Goal: Navigation & Orientation: Find specific page/section

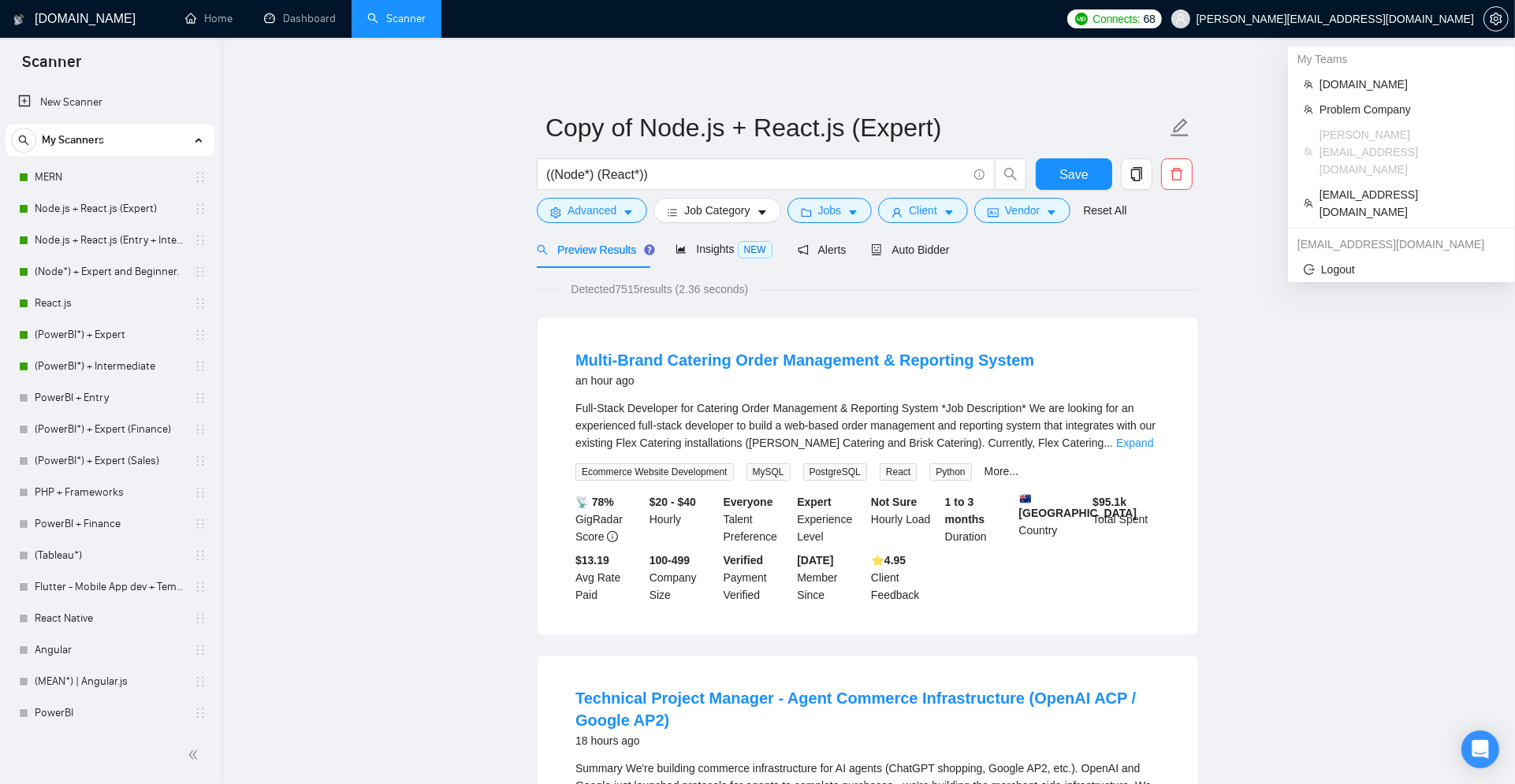
click at [1358, 25] on span "[PERSON_NAME][EMAIL_ADDRESS][DOMAIN_NAME]" at bounding box center [1322, 18] width 322 height 50
click at [1359, 186] on span "[EMAIL_ADDRESS][DOMAIN_NAME]" at bounding box center [1408, 203] width 180 height 34
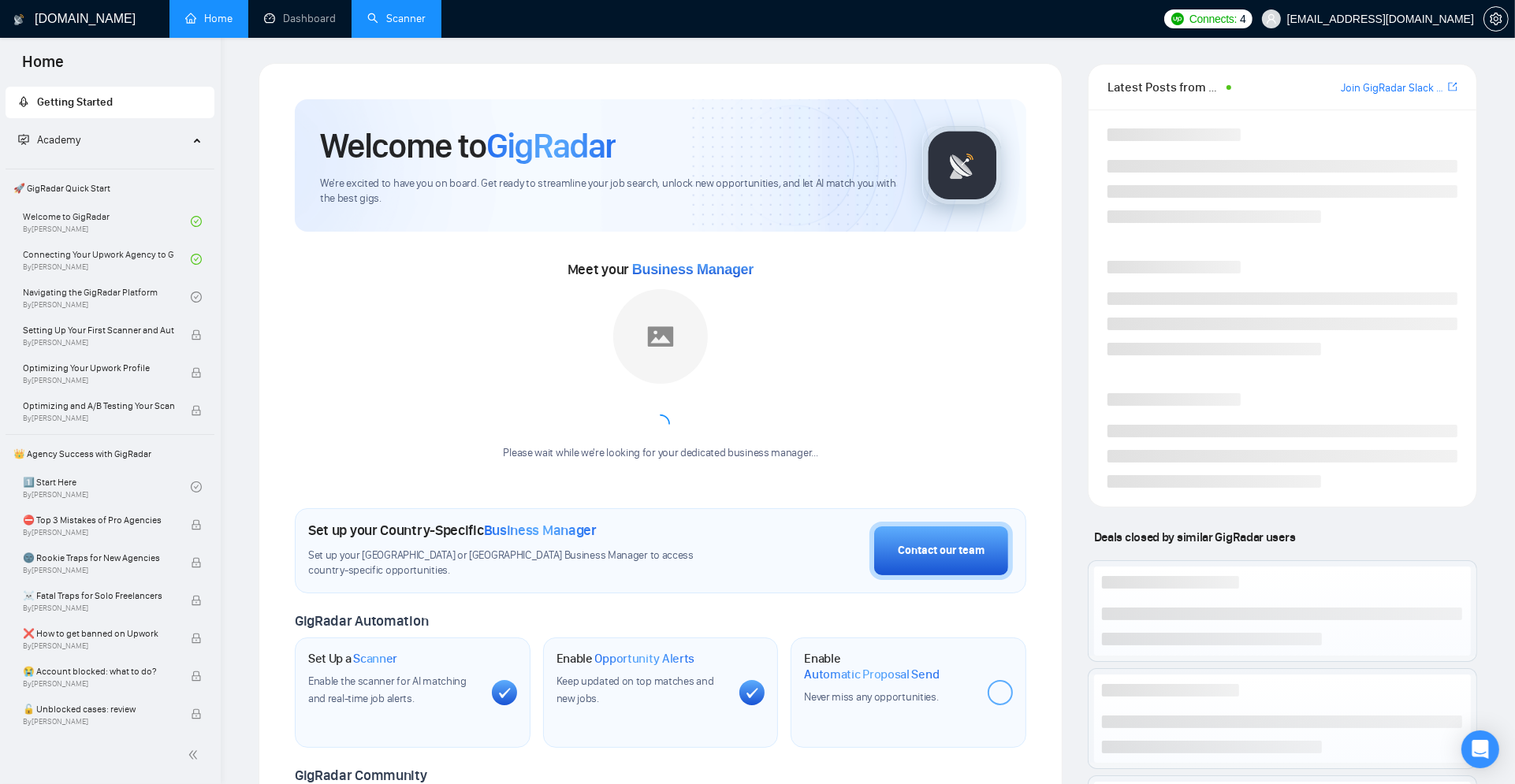
click at [386, 25] on link "Scanner" at bounding box center [396, 18] width 58 height 13
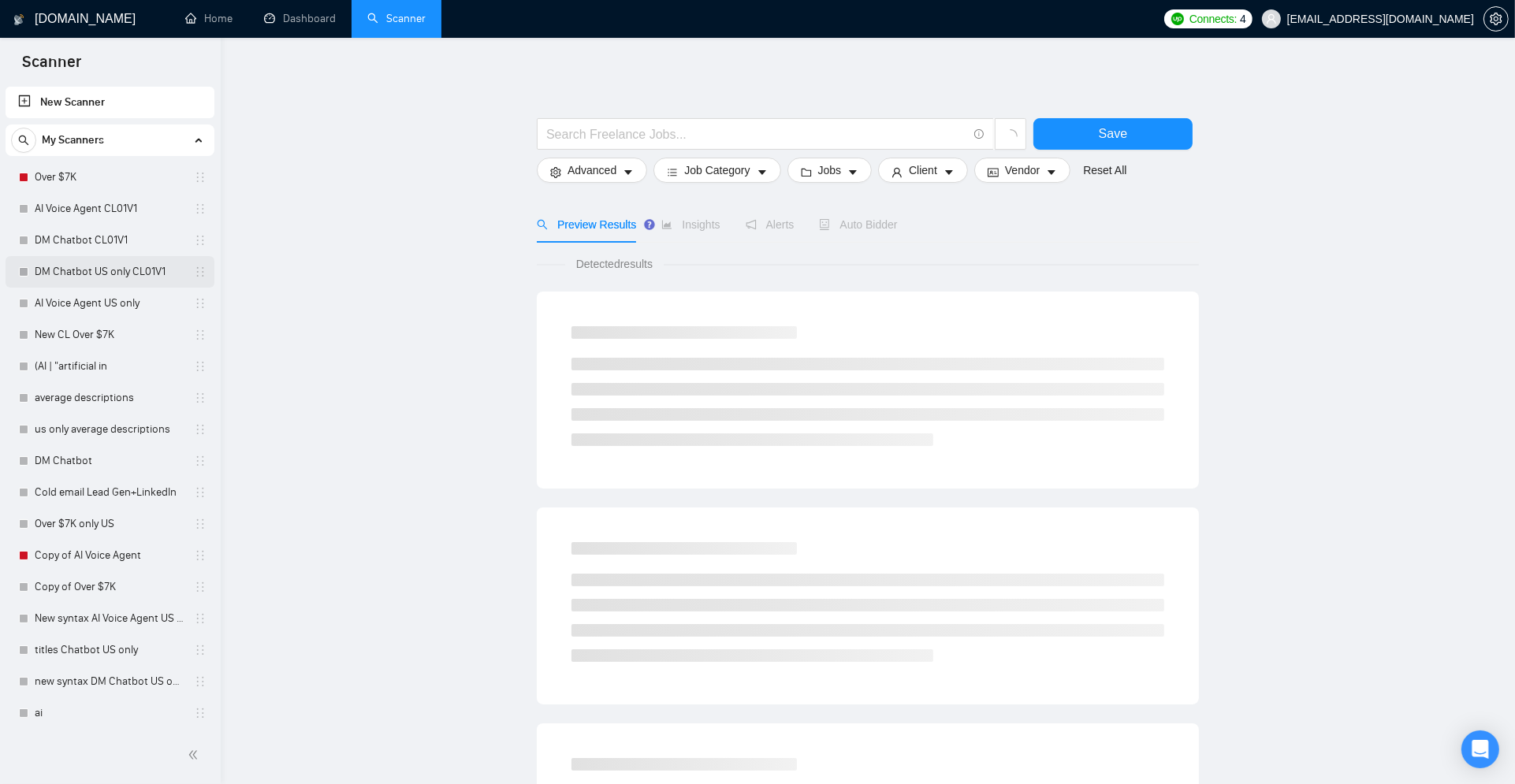
scroll to position [2, 0]
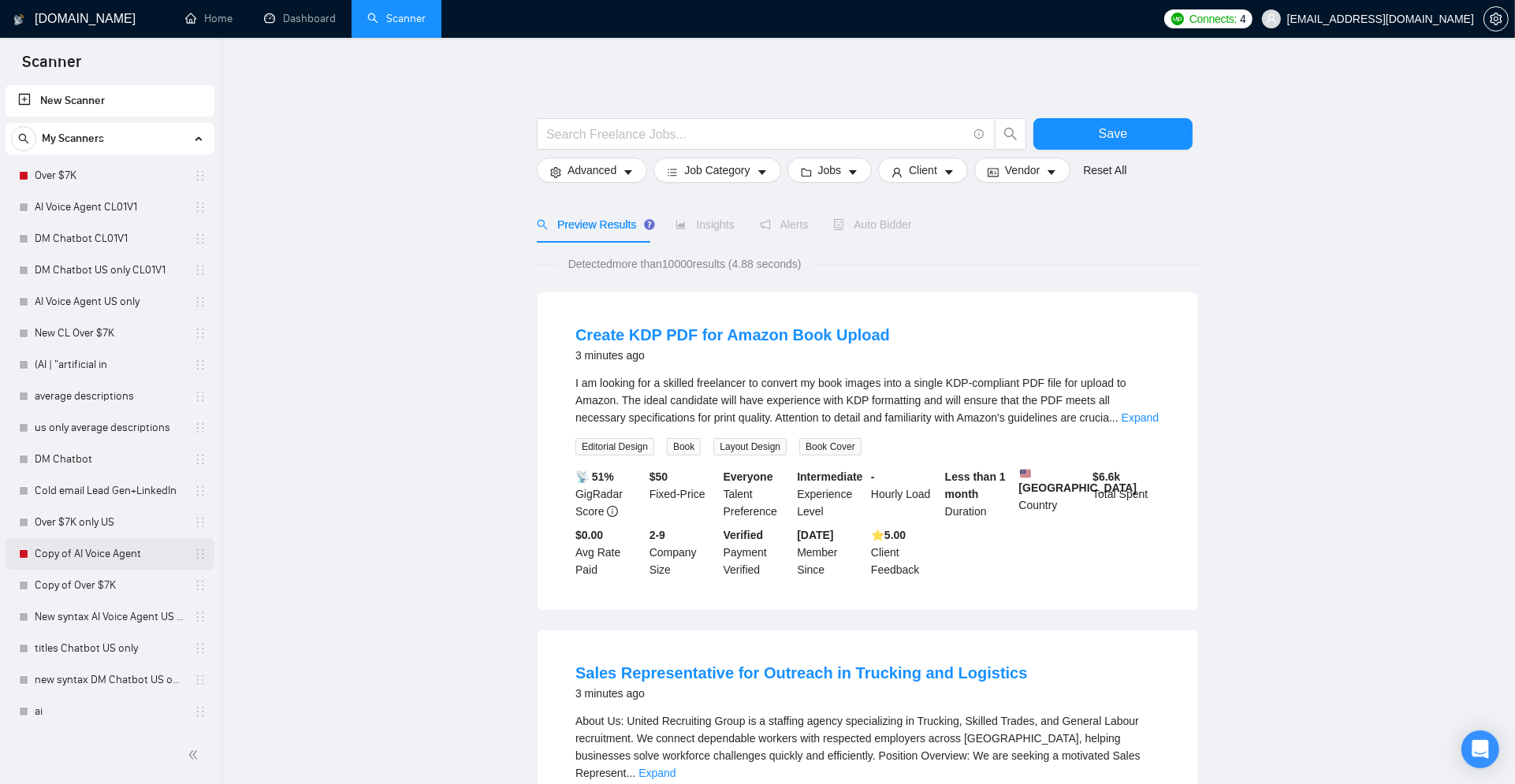
click at [71, 555] on link "Copy of AI Voice Agent" at bounding box center [109, 554] width 150 height 31
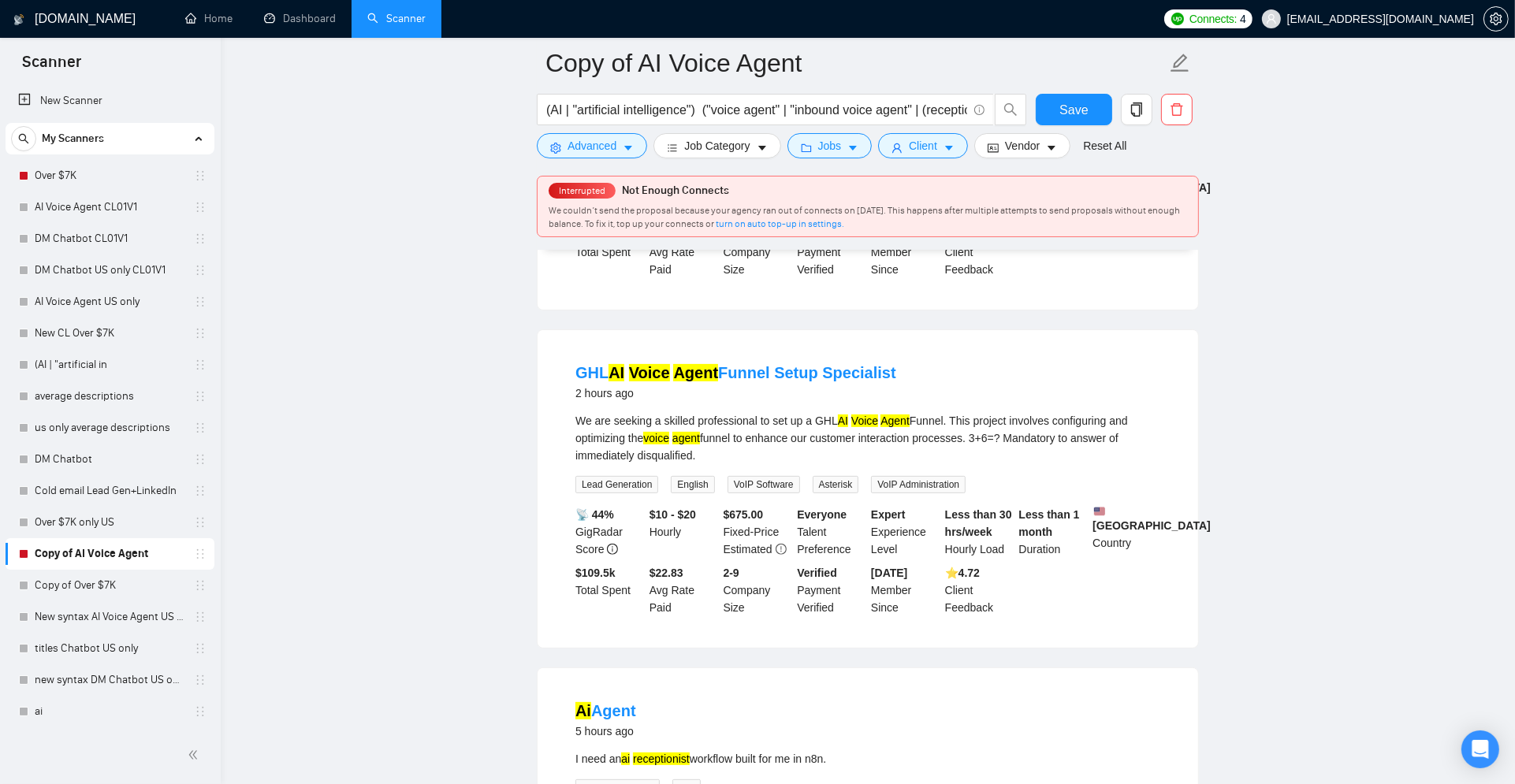
scroll to position [420, 0]
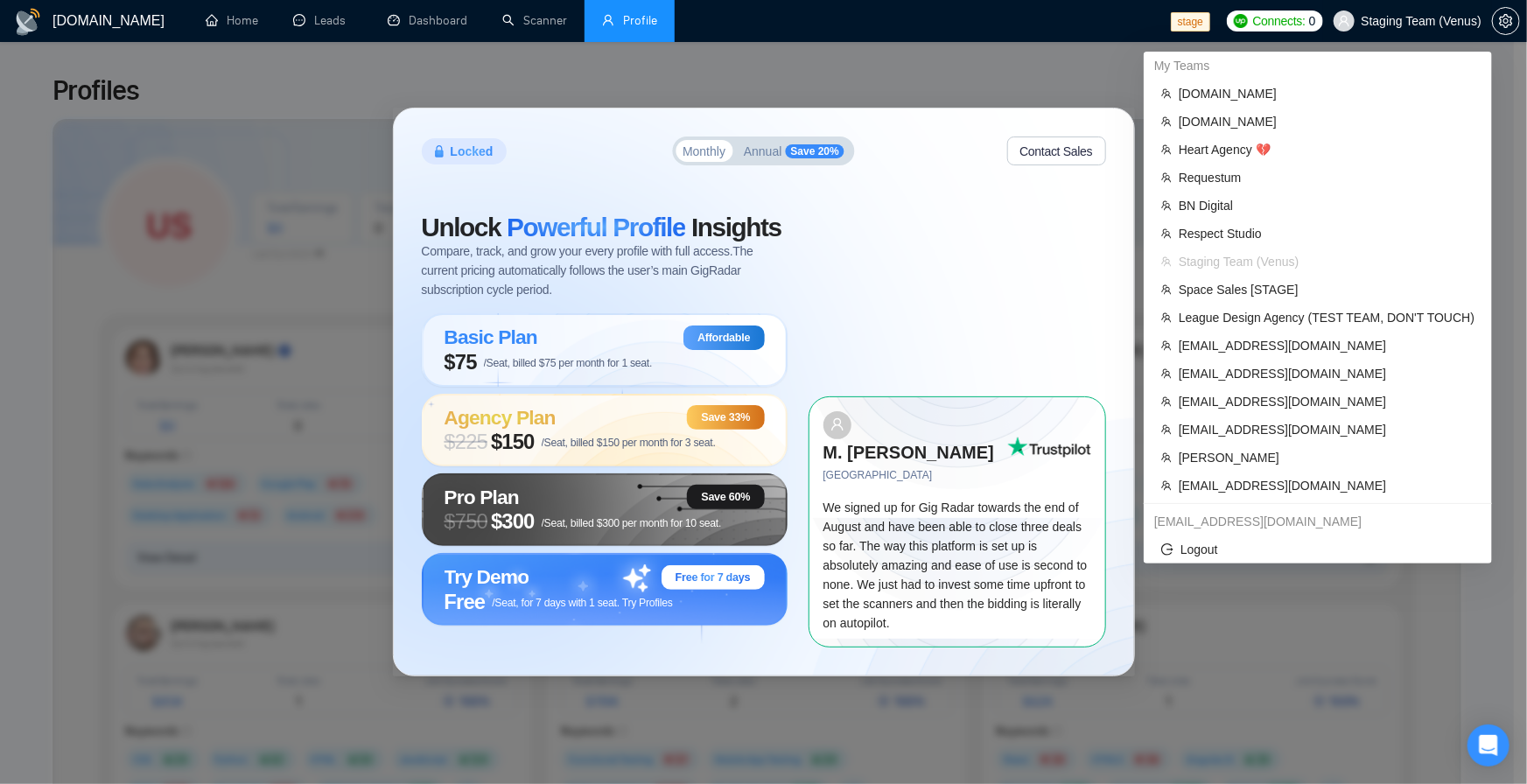
click at [1374, 21] on span "Staging Team (Venus)" at bounding box center [1421, 21] width 121 height 0
click at [1226, 148] on span "Heart Agency 💔" at bounding box center [1326, 149] width 296 height 19
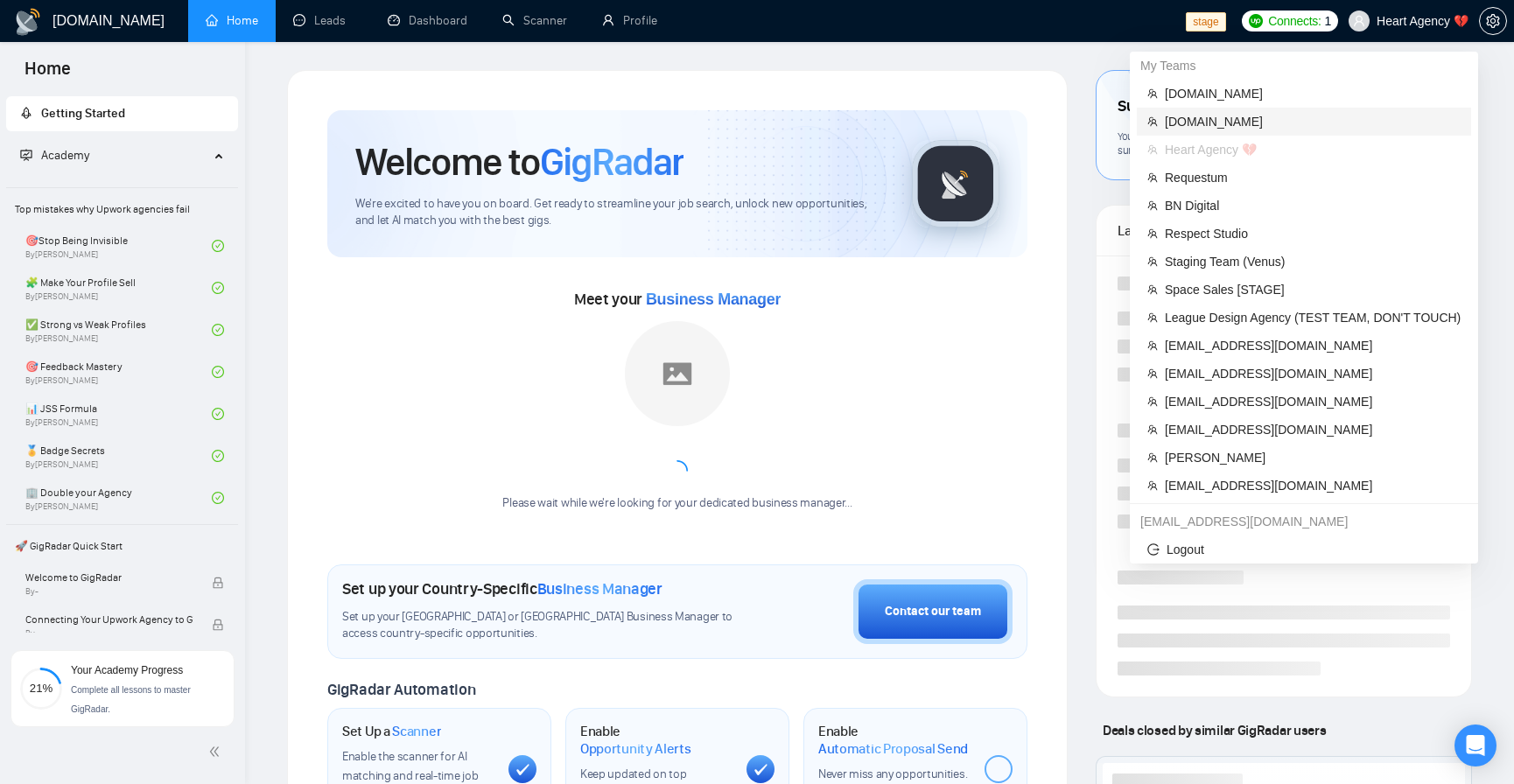
click at [1307, 114] on span "rndx2.com" at bounding box center [1313, 121] width 296 height 19
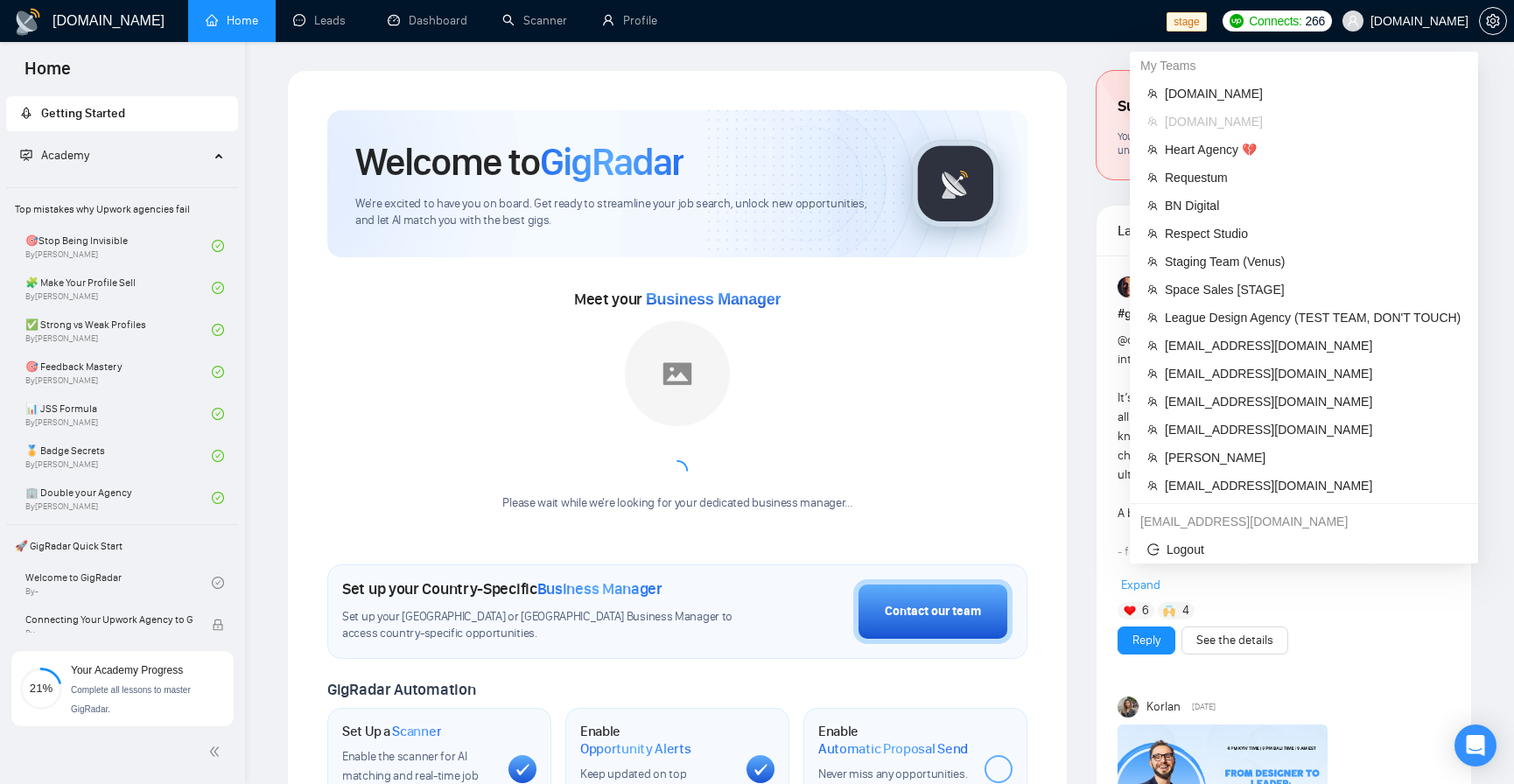
click at [1408, 25] on div "500: - Please contact our support team. Invalid team id or Stripe subscription …" at bounding box center [1325, 67] width 336 height 93
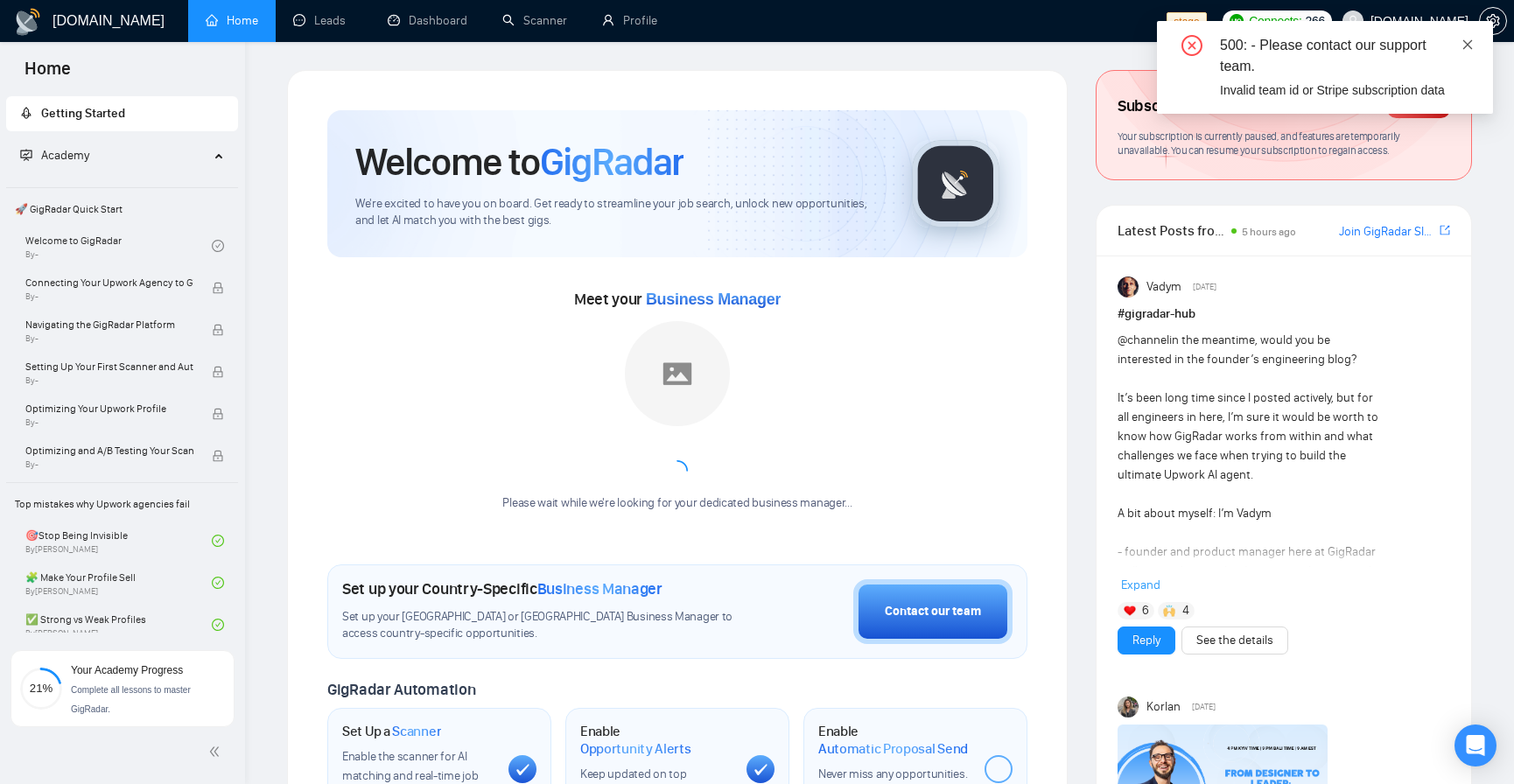
click at [1468, 43] on icon "close" at bounding box center [1468, 44] width 10 height 10
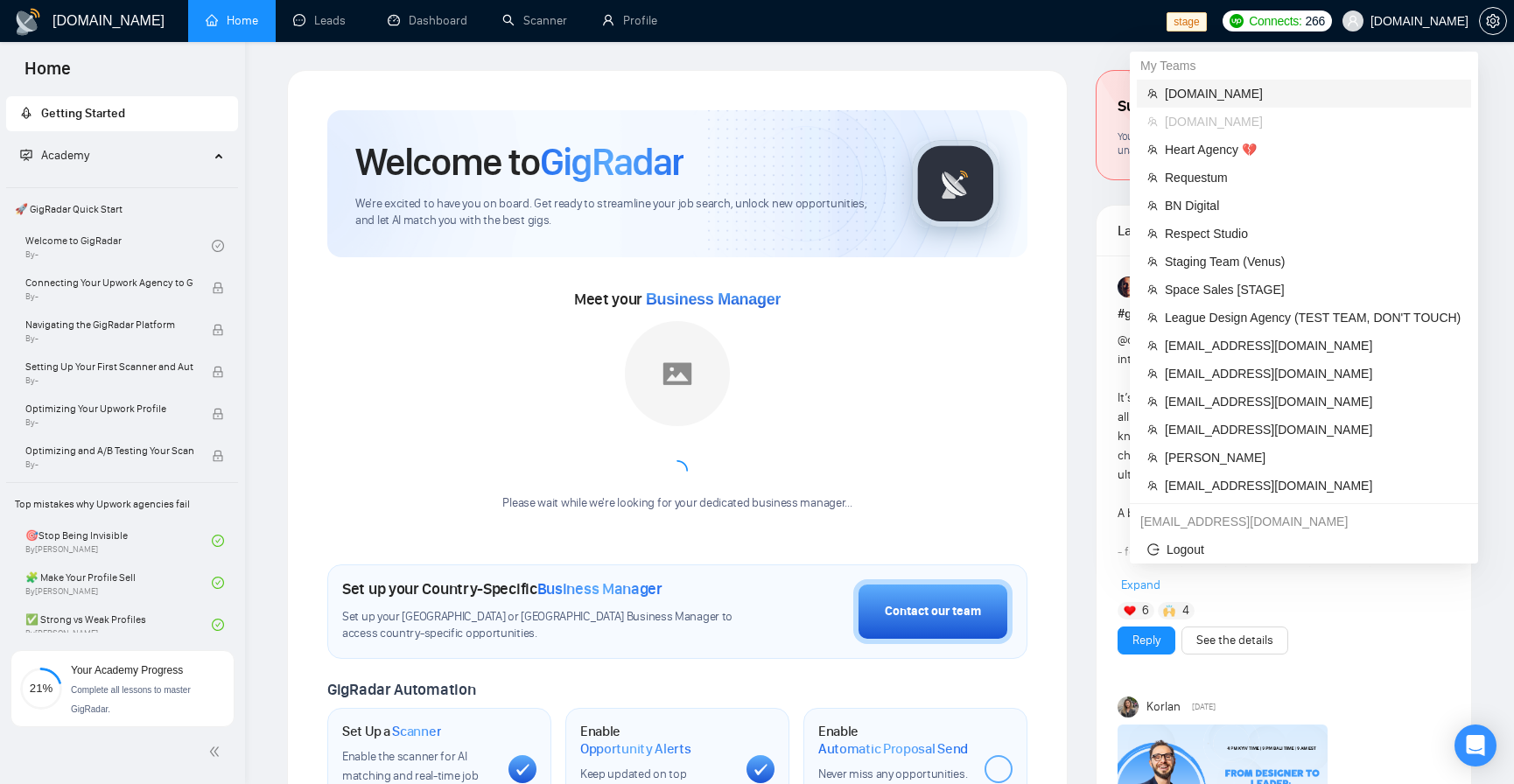
click at [1191, 95] on span "stfalcon.com" at bounding box center [1313, 93] width 296 height 19
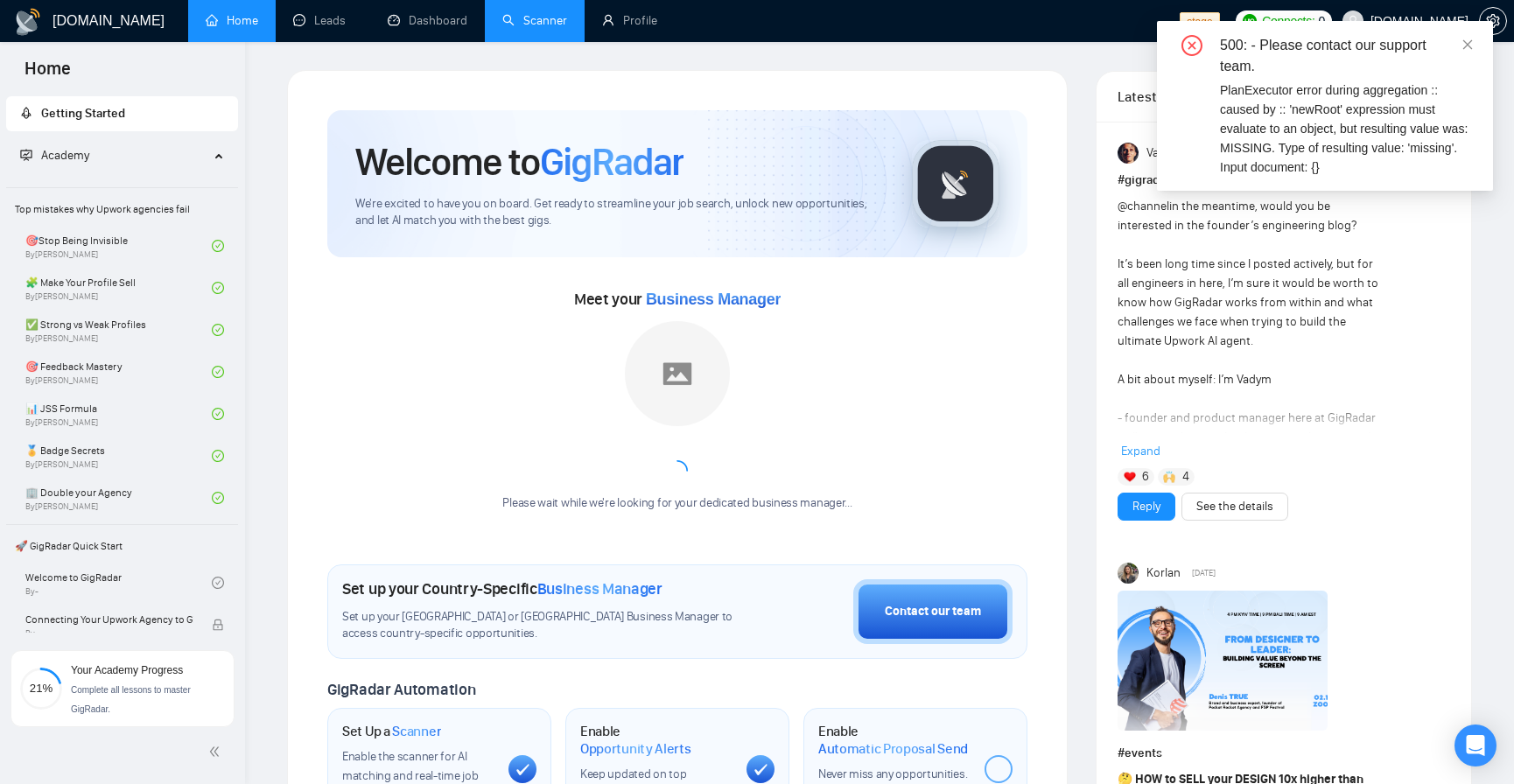
click at [553, 28] on link "Scanner" at bounding box center [535, 20] width 65 height 15
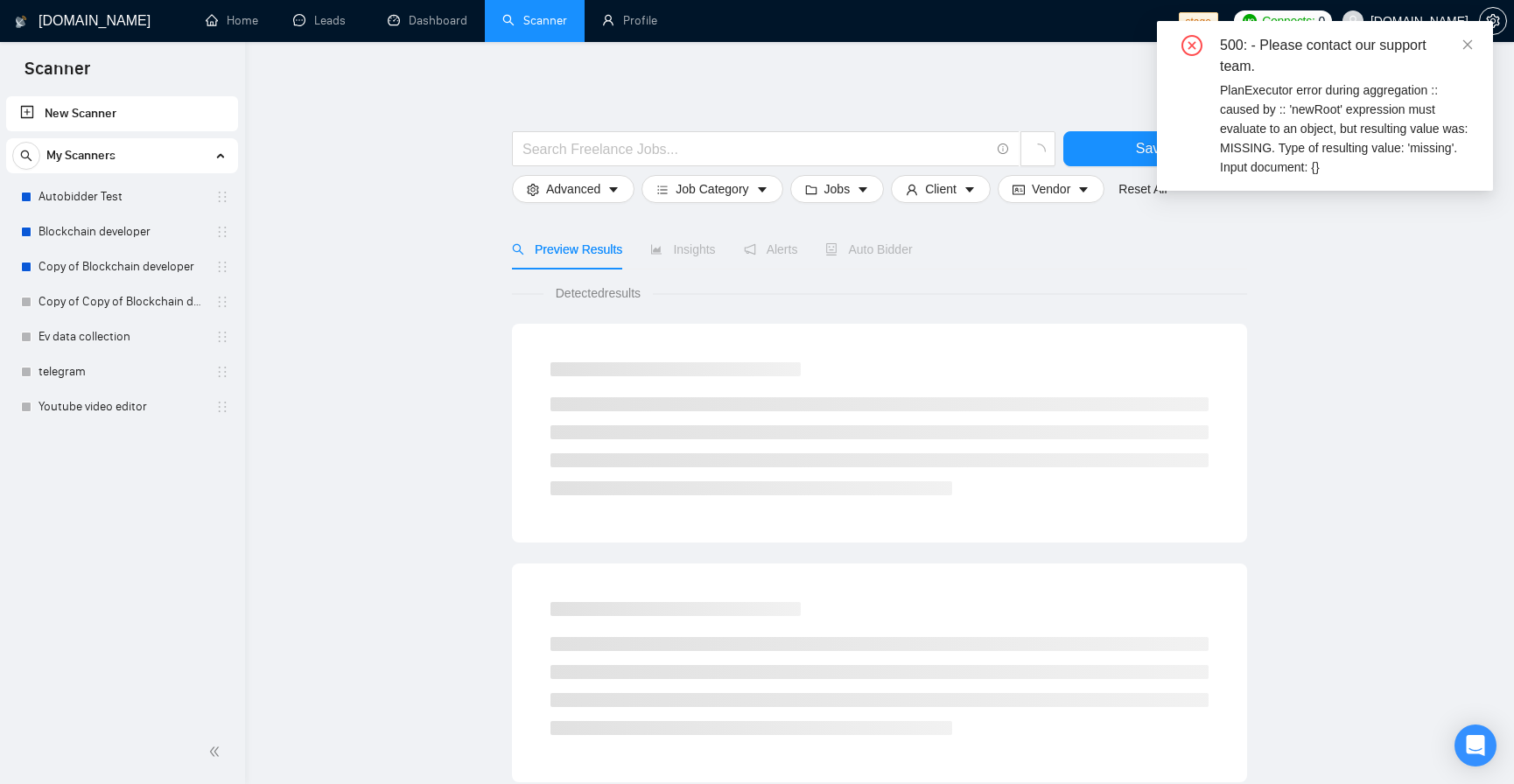
click at [1460, 46] on div "500: - Please contact our support team." at bounding box center [1345, 56] width 252 height 42
click at [1466, 46] on icon "close" at bounding box center [1468, 44] width 12 height 12
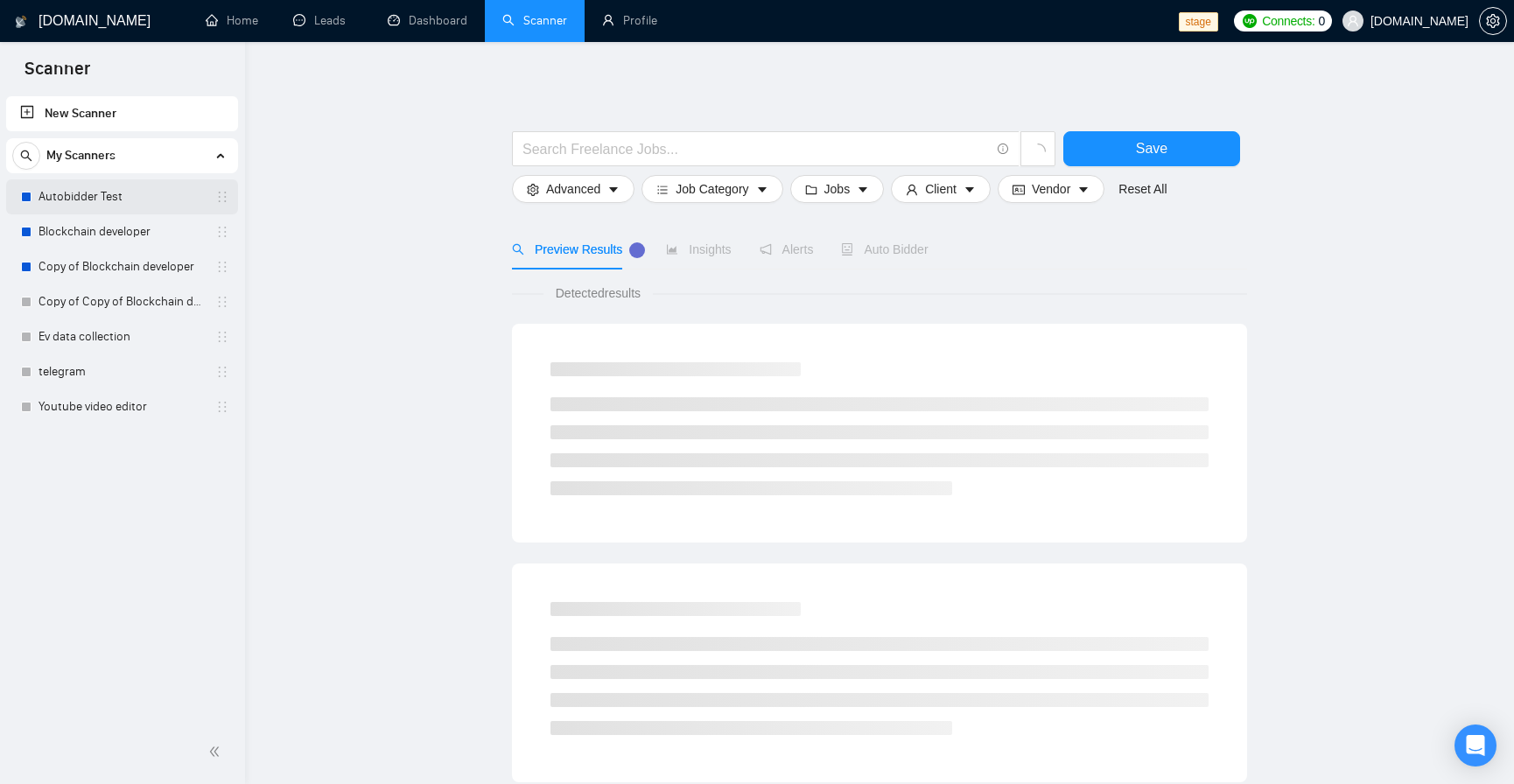
click at [107, 188] on link "Autobidder Test" at bounding box center [121, 197] width 167 height 35
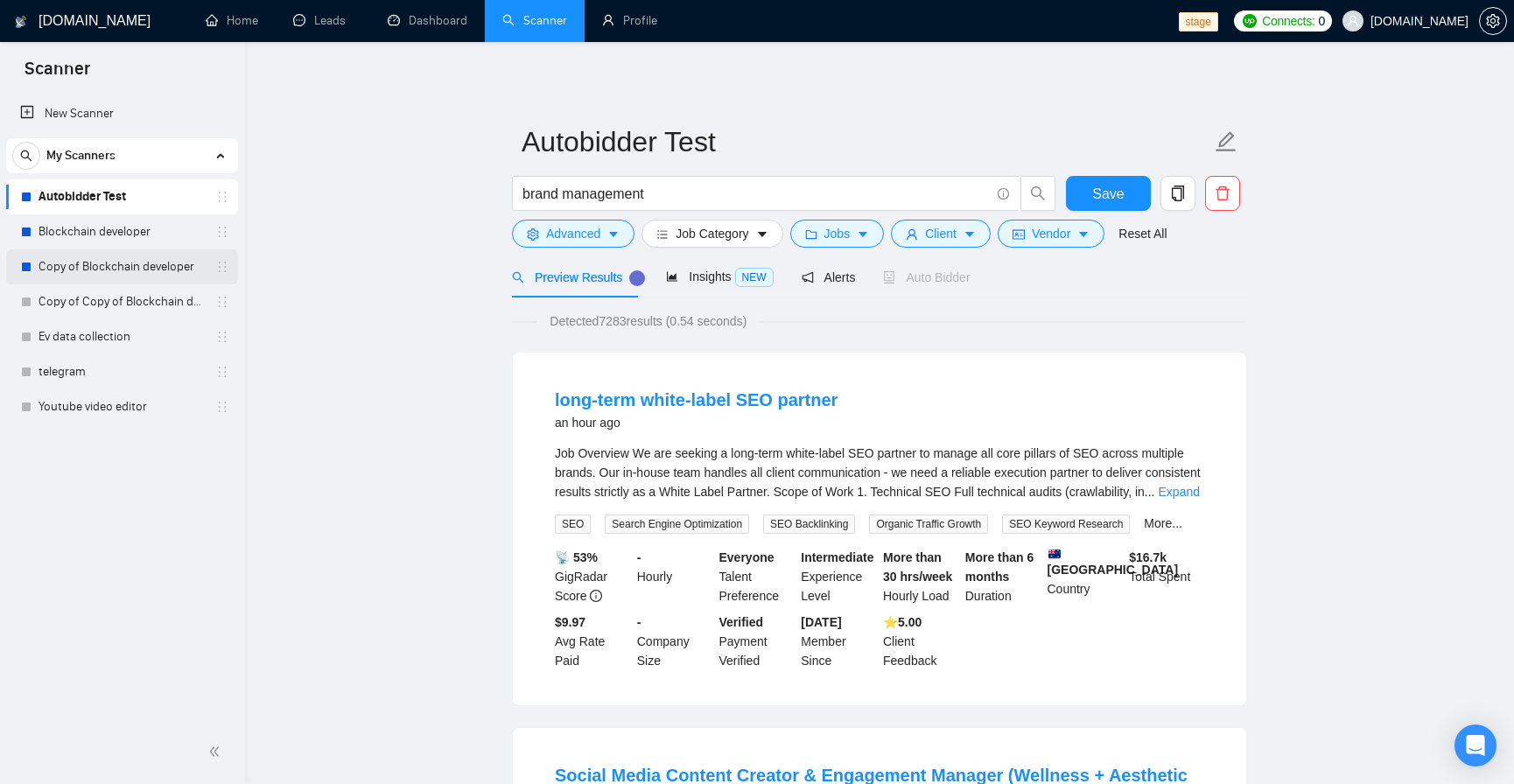
click at [106, 265] on link "Copy of Blockchain developer" at bounding box center [121, 267] width 167 height 35
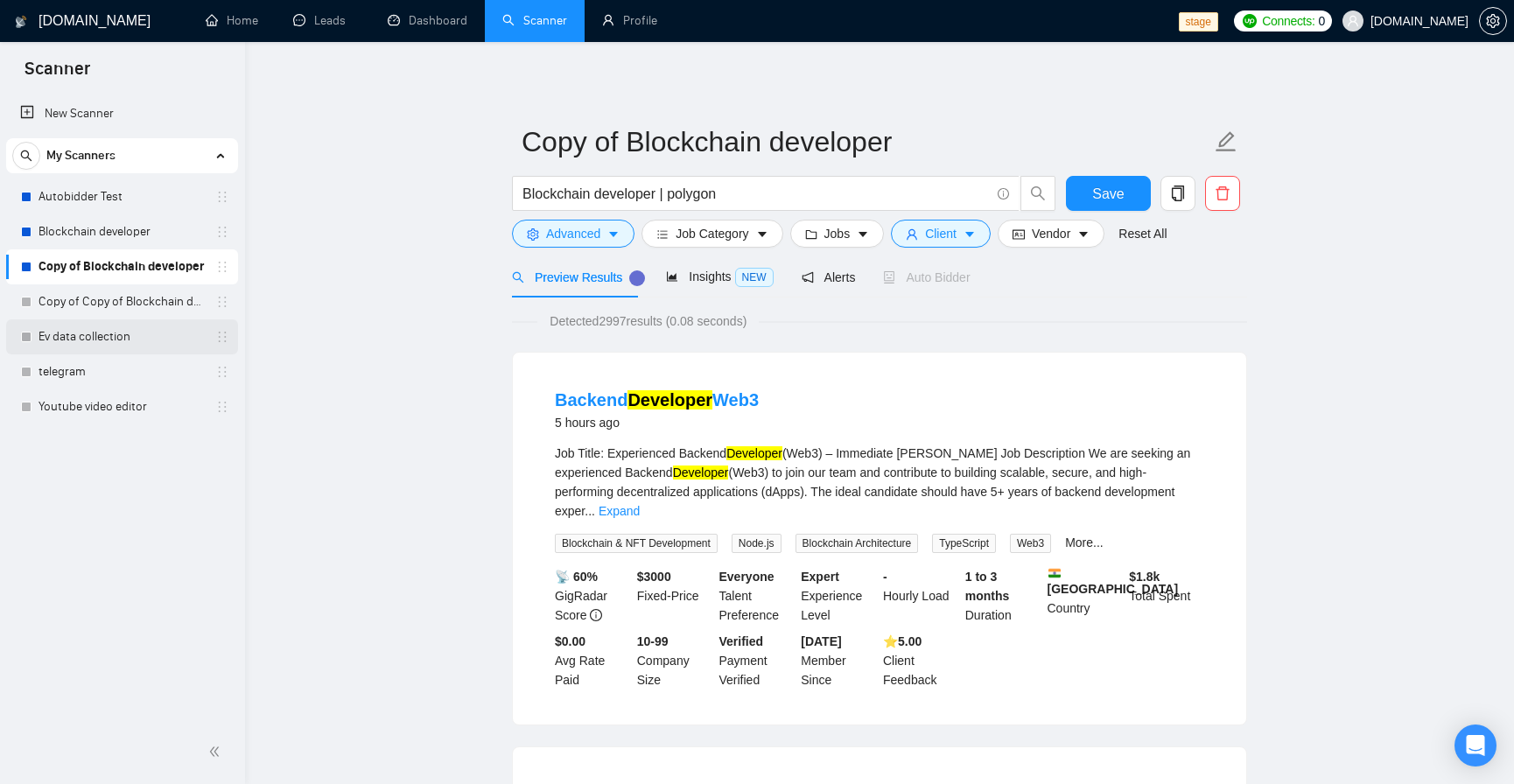
click at [84, 323] on link "Ev data collection" at bounding box center [121, 337] width 167 height 35
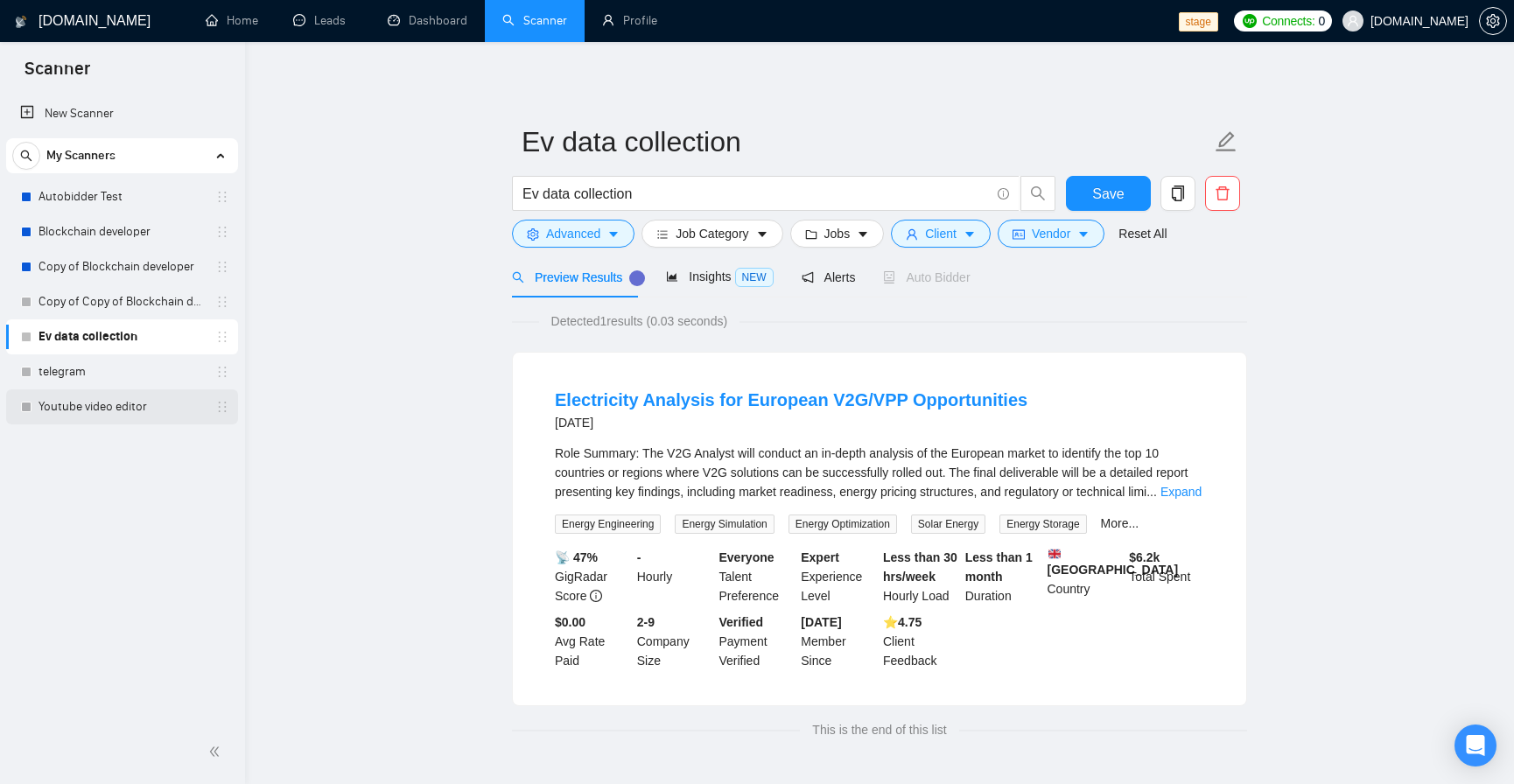
click at [64, 403] on link "Youtube video editor" at bounding box center [121, 407] width 167 height 35
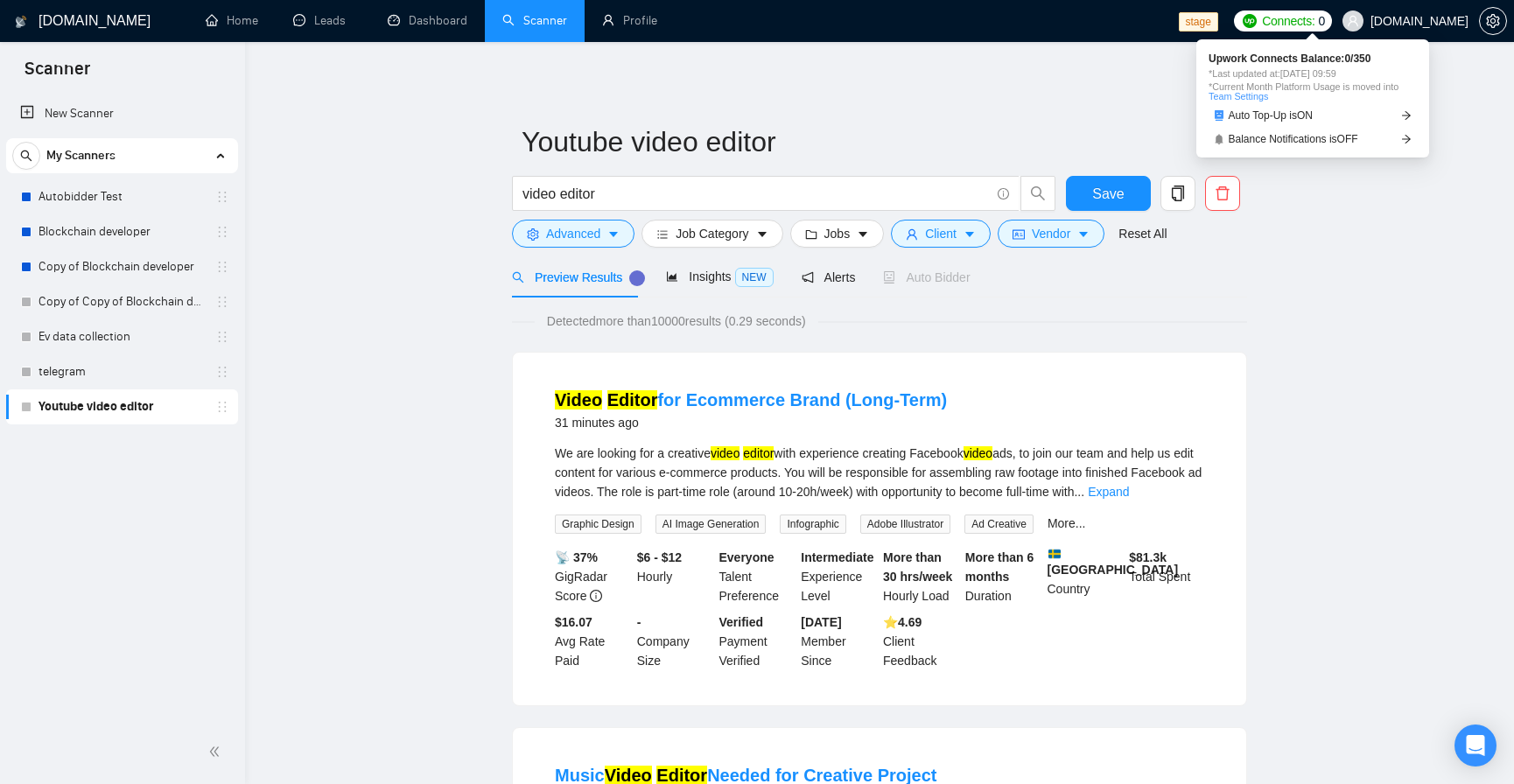
click at [1314, 20] on span "Connects:" at bounding box center [1289, 20] width 53 height 19
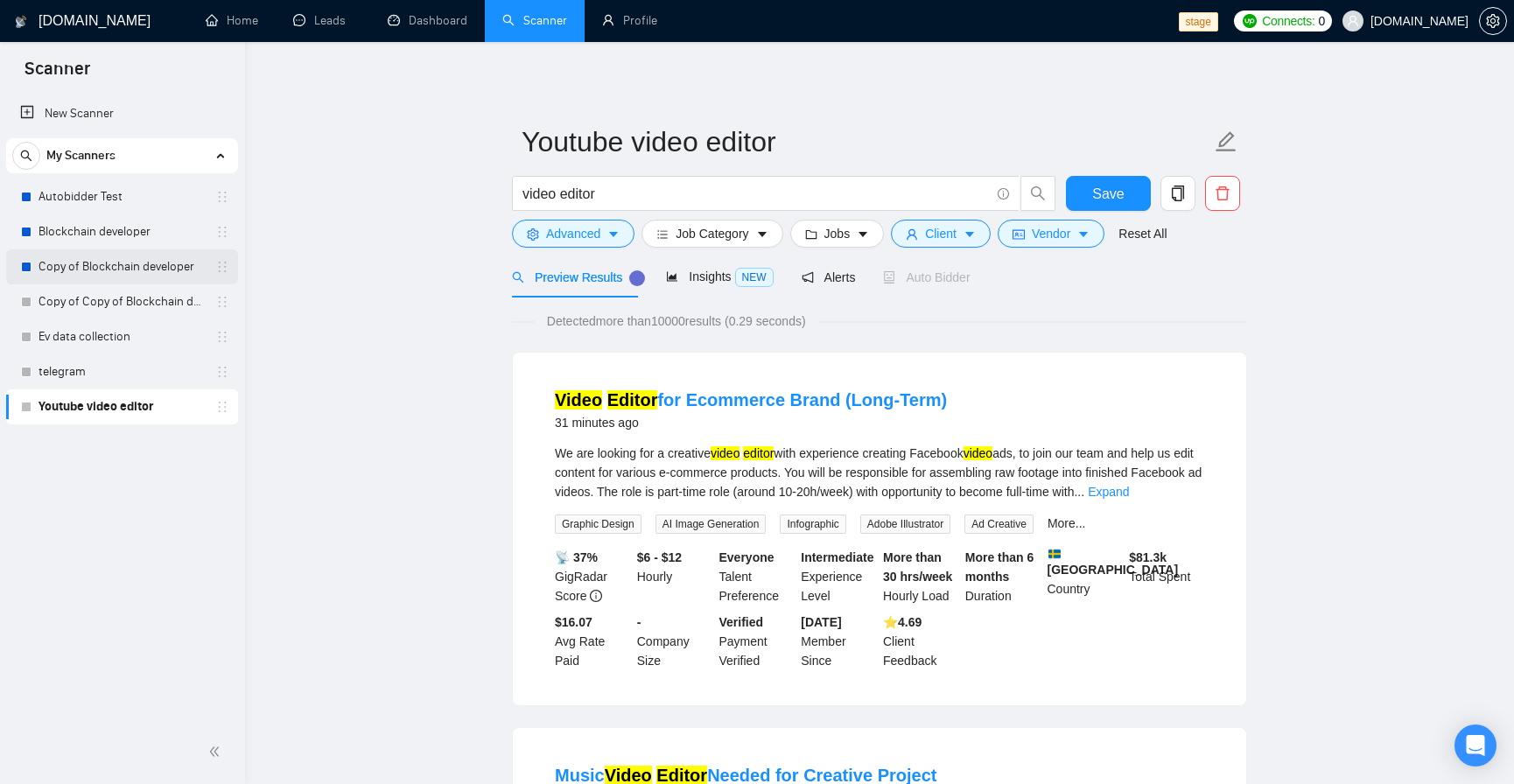
click at [114, 256] on link "Copy of Blockchain developer" at bounding box center [121, 267] width 167 height 35
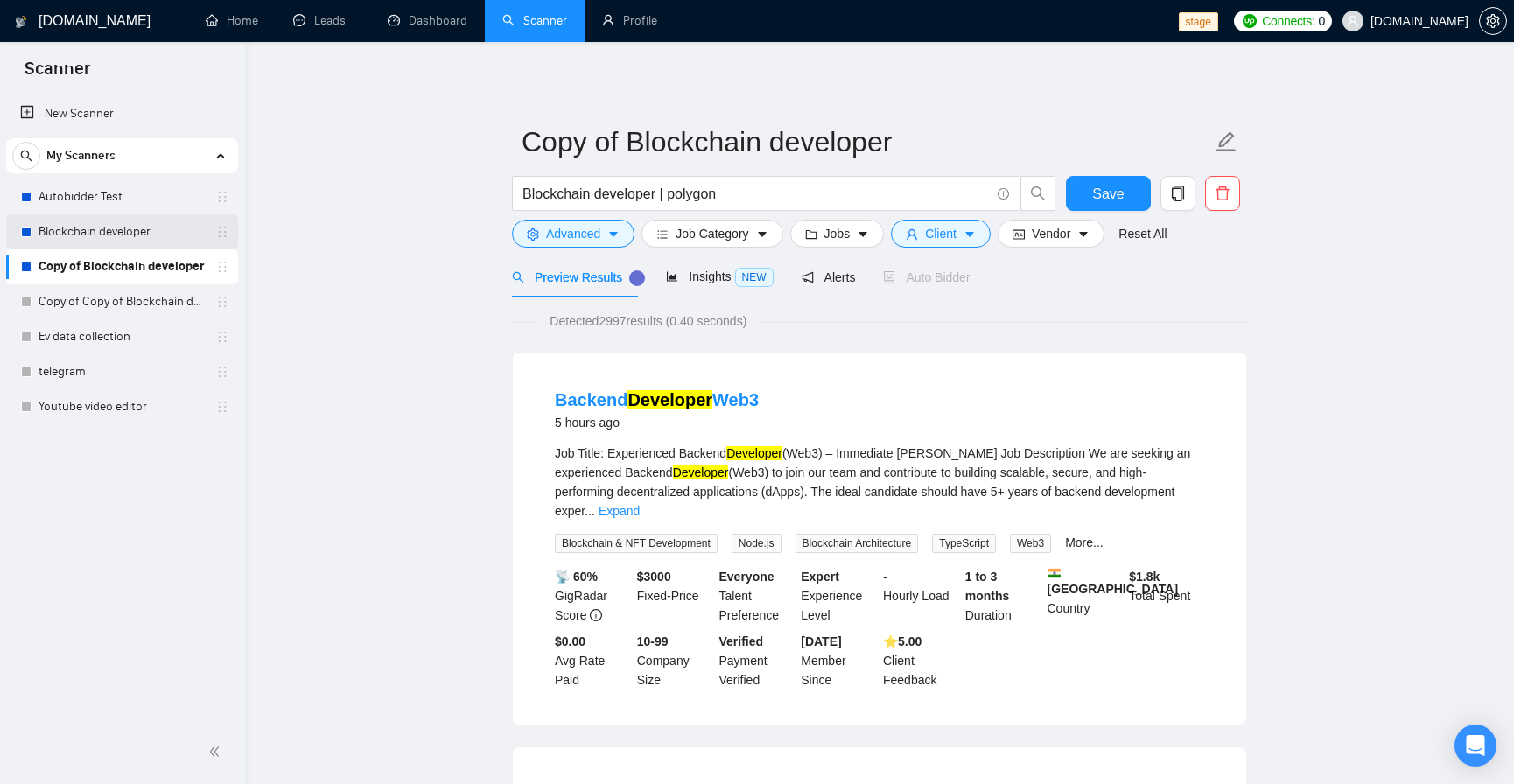
click at [116, 243] on link "Blockchain developer" at bounding box center [121, 231] width 167 height 35
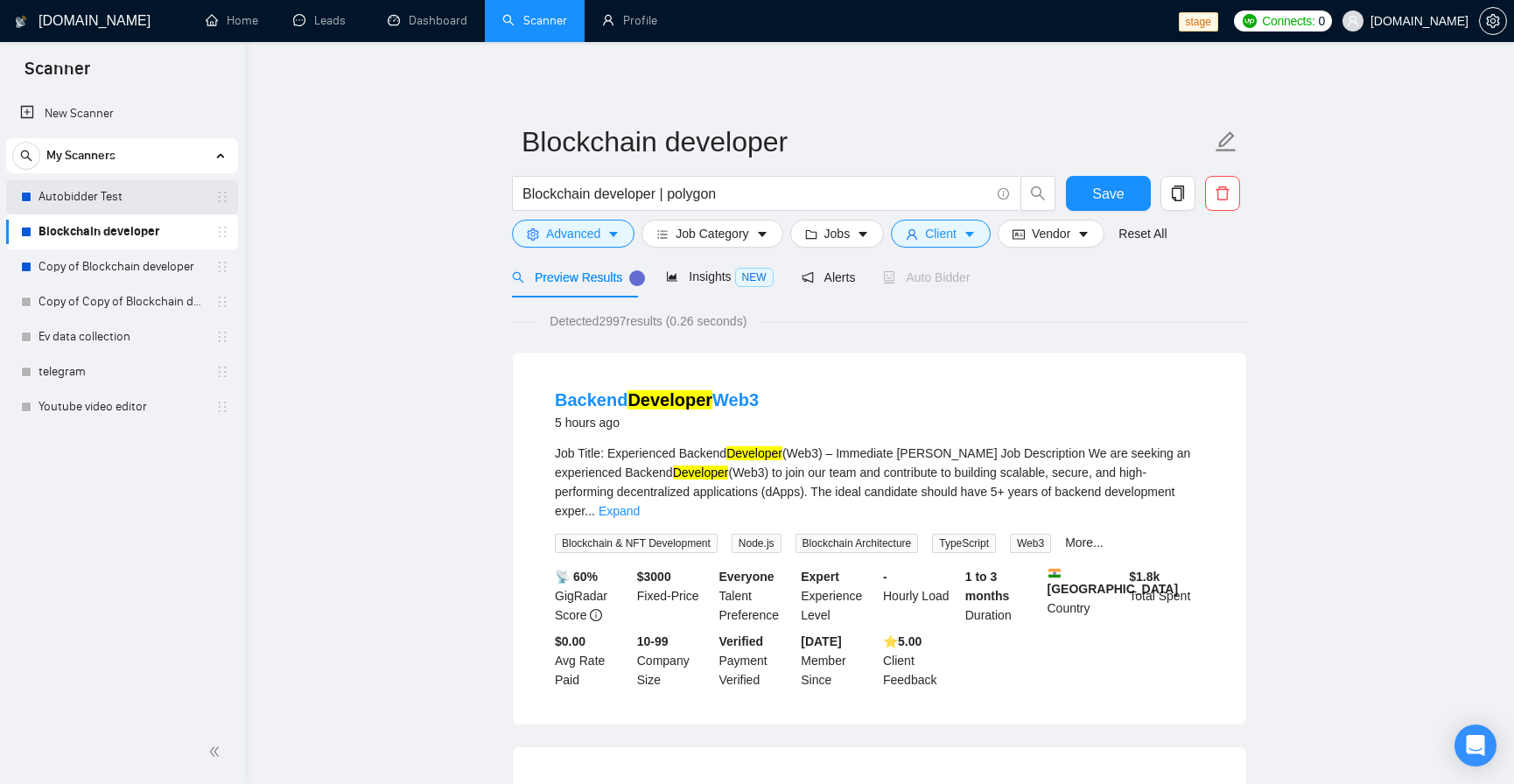
click at [116, 208] on link "Autobidder Test" at bounding box center [121, 197] width 167 height 35
